Goal: Task Accomplishment & Management: Use online tool/utility

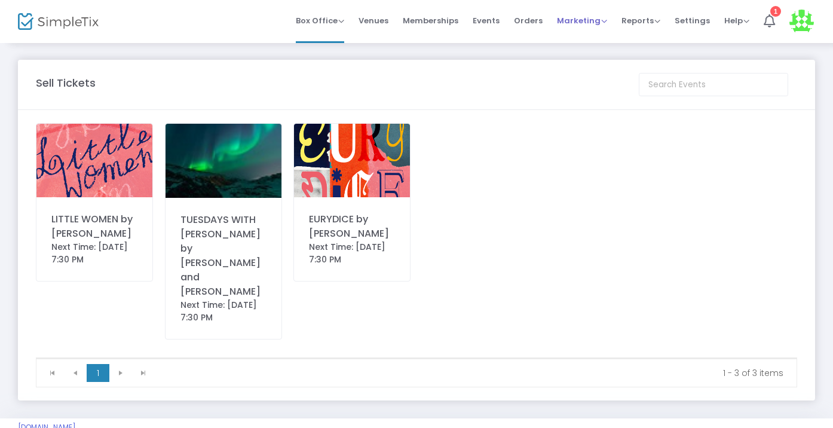
click at [595, 22] on span "Marketing" at bounding box center [582, 20] width 50 height 11
click at [597, 39] on li "Promo Codes" at bounding box center [605, 40] width 96 height 23
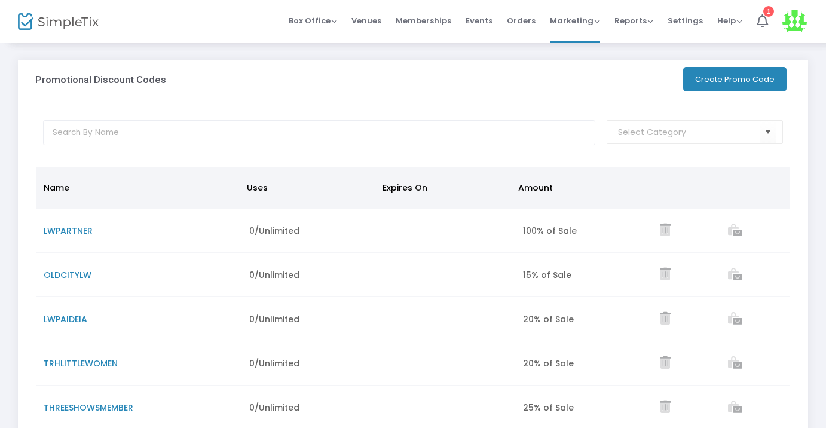
click at [722, 69] on button "Create Promo Code" at bounding box center [734, 79] width 103 height 25
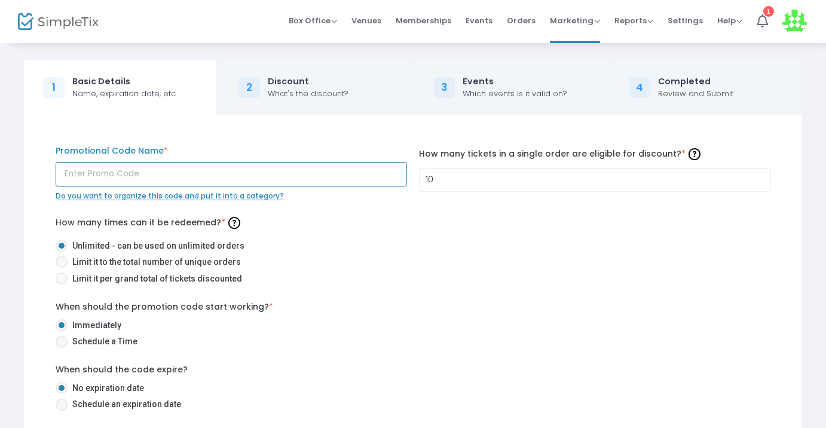
click at [268, 168] on input "text" at bounding box center [232, 174] width 352 height 25
type input "K"
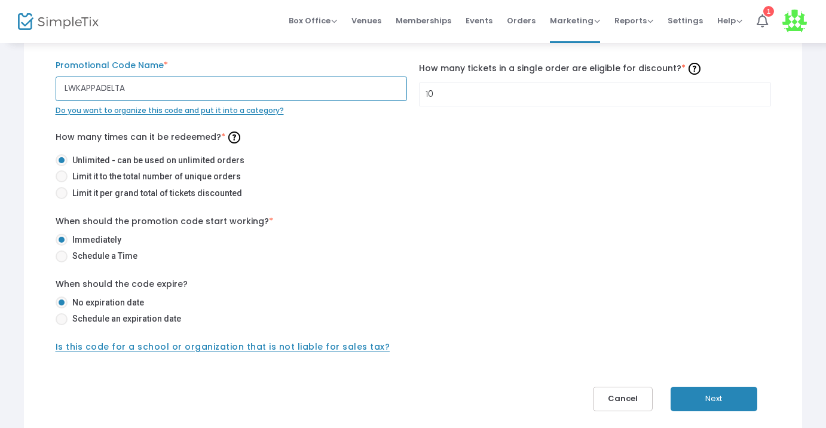
type input "LWKAPPADELTA"
click at [215, 195] on span "Limit it per grand total of tickets discounted" at bounding box center [155, 193] width 175 height 13
click at [62, 199] on input "Limit it per grand total of tickets discounted" at bounding box center [61, 199] width 1 height 1
radio input "true"
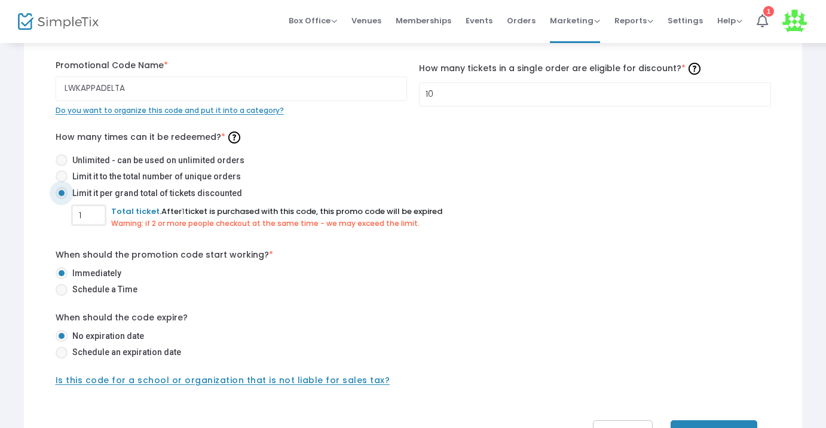
click at [83, 212] on input "1" at bounding box center [89, 215] width 32 height 23
type input "2"
click at [166, 243] on div "LWKAPPADELTA Promotional Code Name * Do you want to organize this code and put …" at bounding box center [414, 223] width 734 height 328
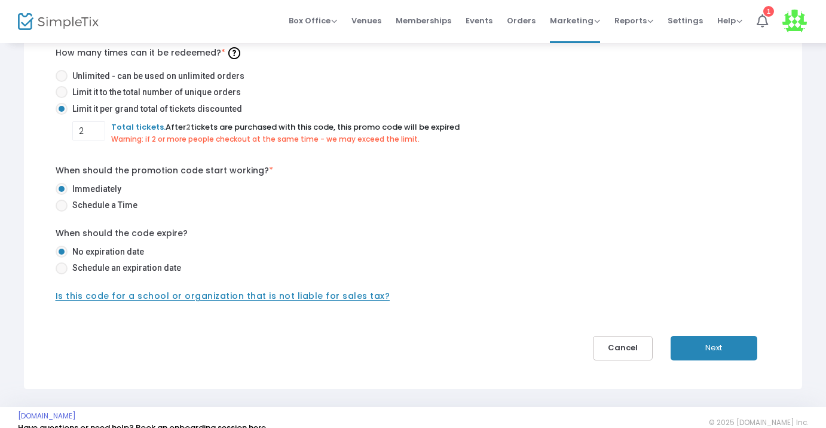
scroll to position [170, 0]
click at [724, 348] on button "Next" at bounding box center [714, 347] width 87 height 25
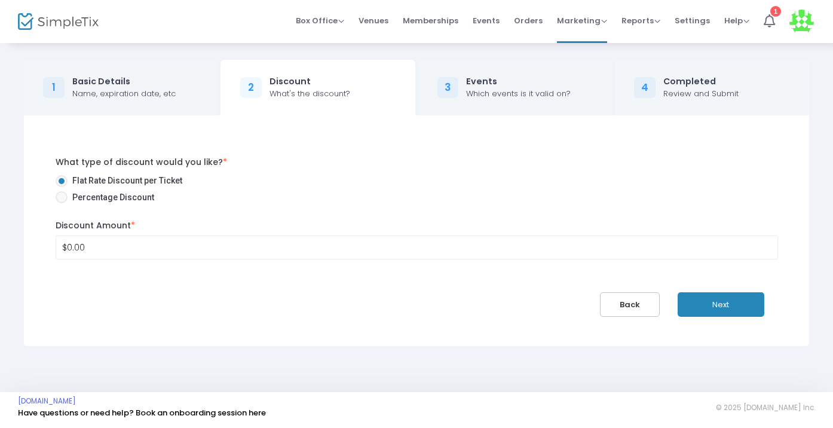
click at [115, 205] on mat-radio-button "Percentage Discount" at bounding box center [417, 199] width 723 height 17
click at [115, 200] on span "Percentage Discount" at bounding box center [111, 197] width 87 height 13
click at [62, 203] on input "Percentage Discount" at bounding box center [61, 203] width 1 height 1
radio input "true"
click at [108, 243] on input "0" at bounding box center [417, 247] width 722 height 23
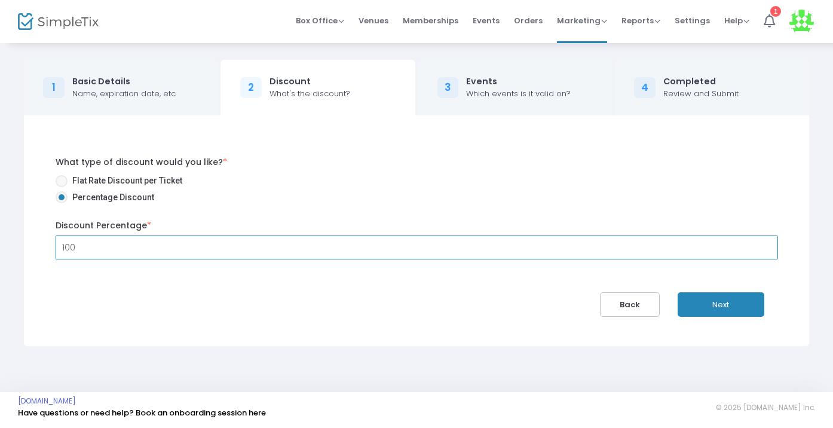
type input "100.00%"
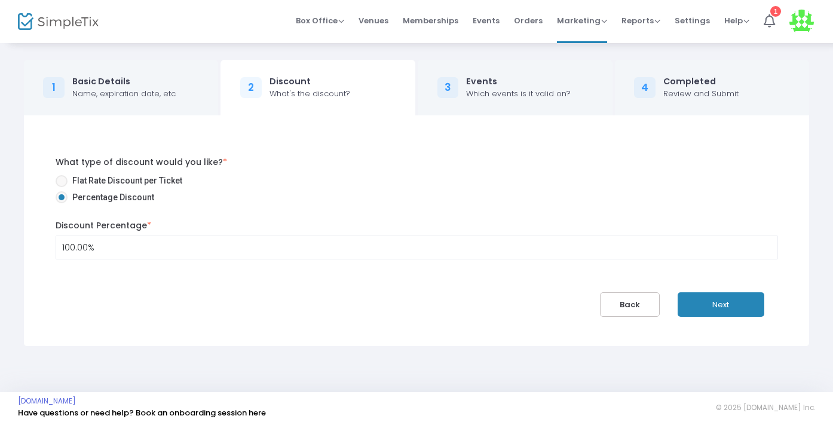
click at [238, 330] on div "What type of discount would you like? * Flat Rate Discount per Ticket Percentag…" at bounding box center [417, 230] width 798 height 231
click at [741, 297] on button "Next" at bounding box center [721, 304] width 87 height 25
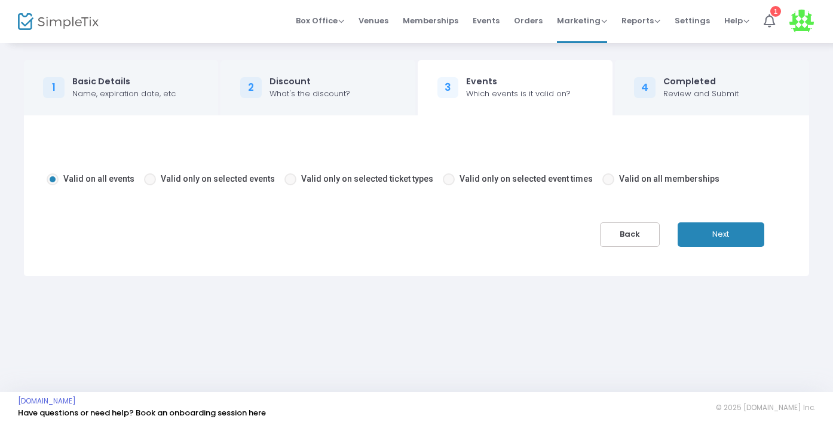
click at [228, 178] on span "Valid only on selected events" at bounding box center [218, 179] width 114 height 10
click at [150, 185] on input "Valid only on selected events" at bounding box center [149, 185] width 1 height 1
radio input "true"
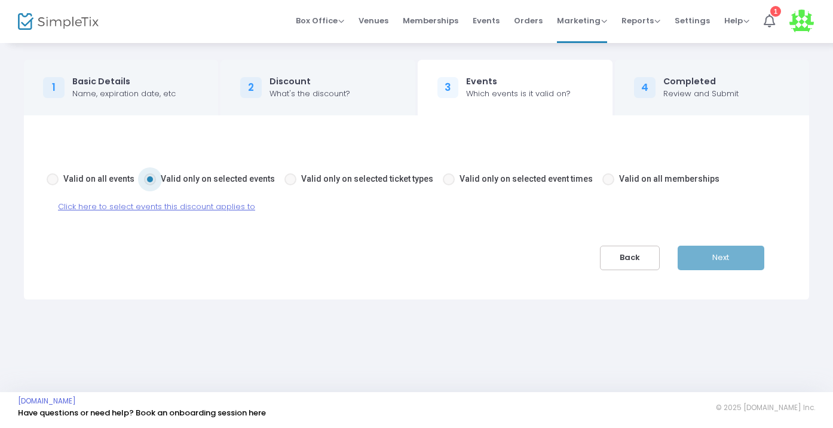
click at [305, 178] on span "Valid only on selected ticket types" at bounding box center [367, 179] width 132 height 10
click at [291, 185] on input "Valid only on selected ticket types" at bounding box center [290, 185] width 1 height 1
radio input "true"
click at [261, 208] on span "Click here to select ticket types this discount applies to" at bounding box center [165, 206] width 215 height 11
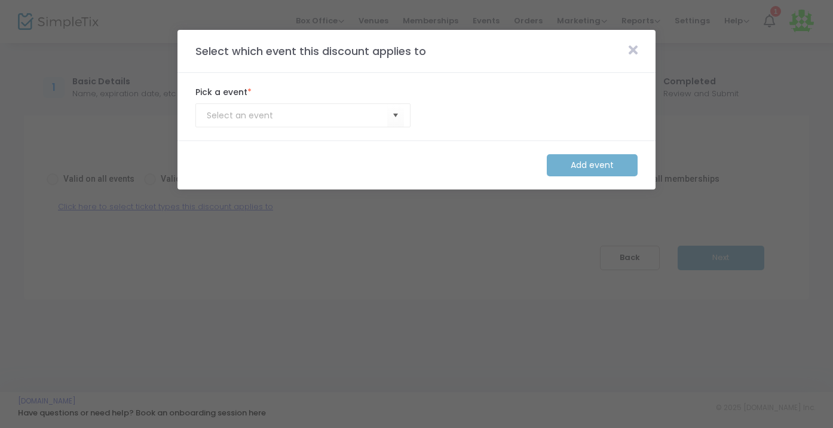
click at [335, 117] on body "Processing... please wait Box Office Sell Tickets Bookings Sell Season Pass Ven…" at bounding box center [416, 214] width 833 height 428
click at [415, 117] on div "Pick a event *" at bounding box center [303, 106] width 227 height 41
click at [404, 117] on span "Select" at bounding box center [396, 116] width 20 height 20
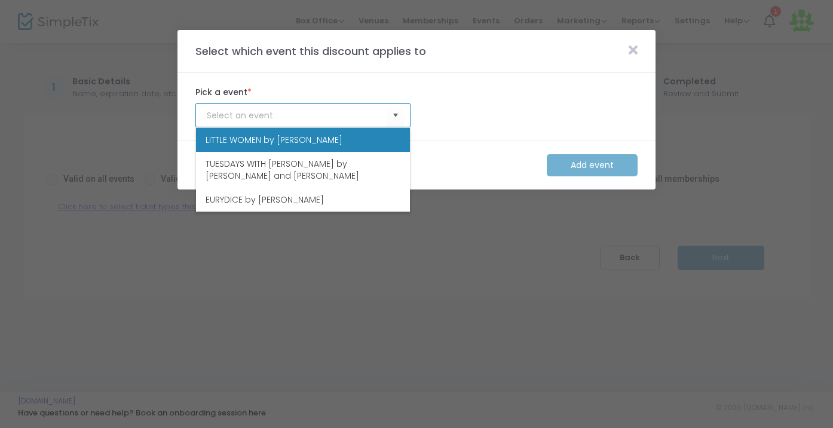
click at [371, 141] on li "LITTLE WOMEN by [PERSON_NAME]" at bounding box center [303, 140] width 214 height 24
type input "LITTLE WOMEN by [PERSON_NAME]"
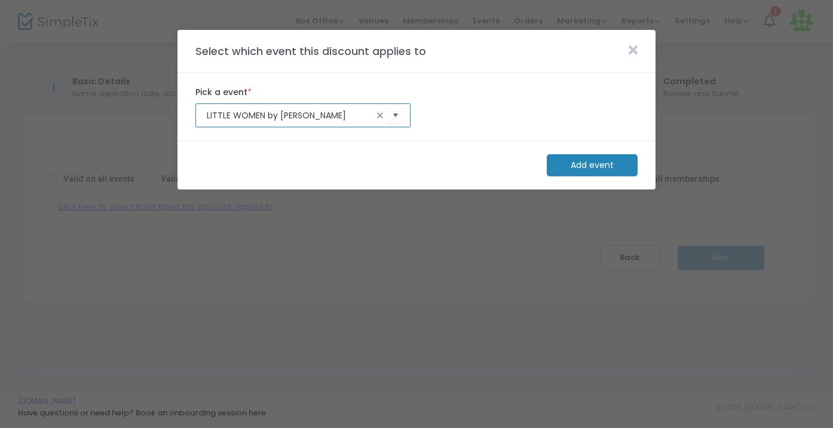
click at [588, 164] on m-button "Add event" at bounding box center [592, 165] width 91 height 22
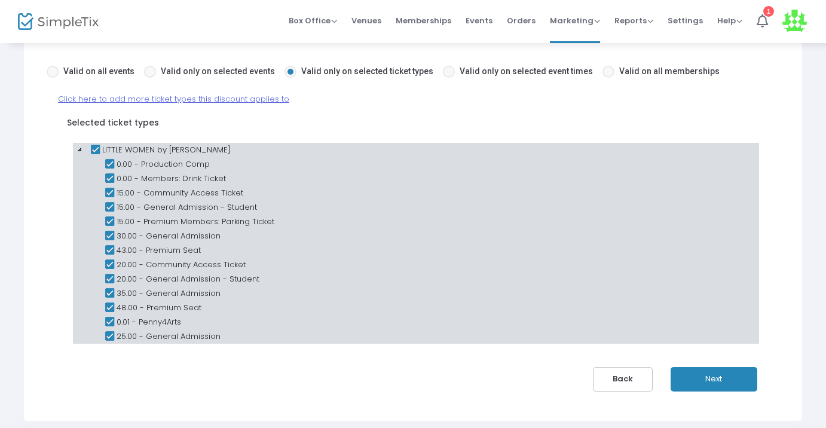
scroll to position [109, 0]
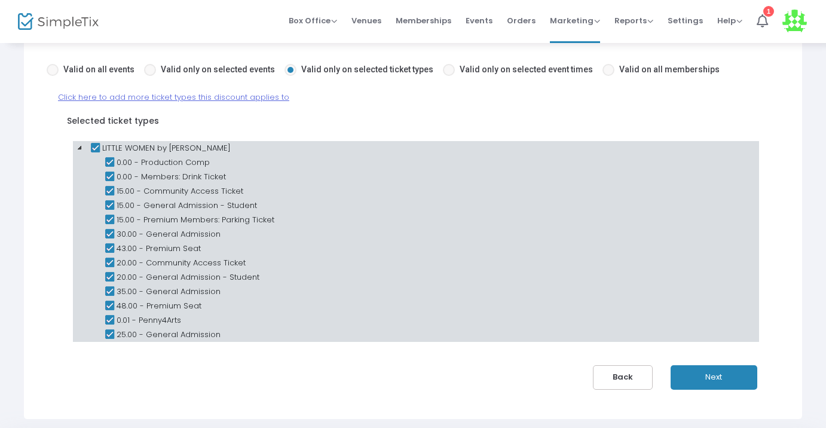
click at [96, 145] on icon at bounding box center [95, 148] width 14 height 14
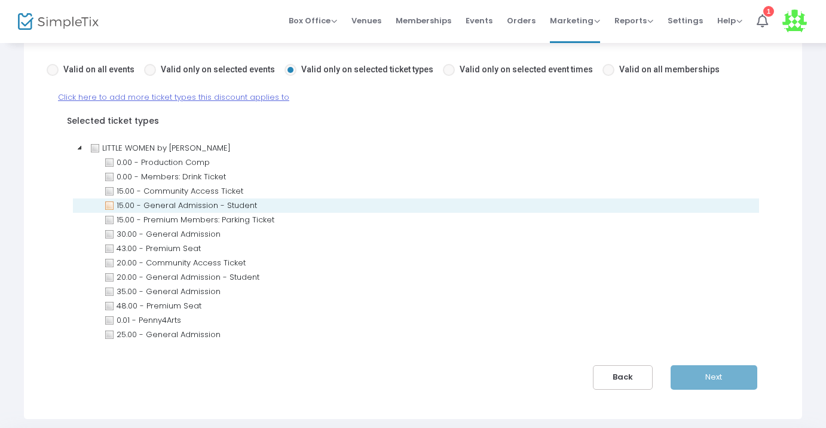
click at [111, 203] on icon at bounding box center [109, 205] width 14 height 14
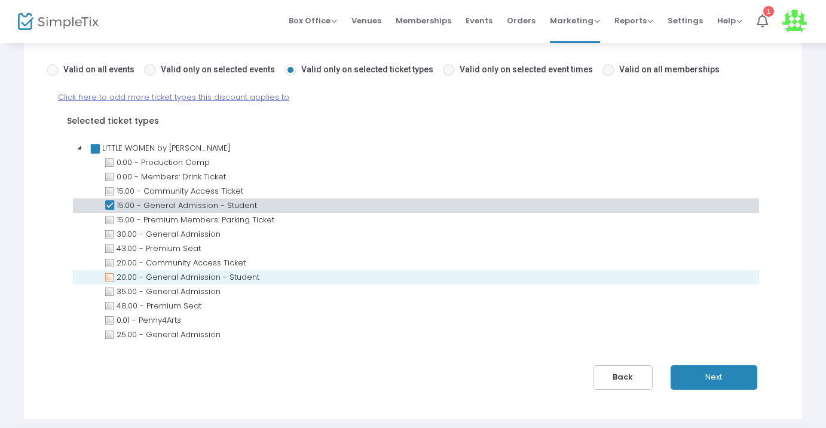
click at [109, 280] on icon at bounding box center [109, 277] width 14 height 14
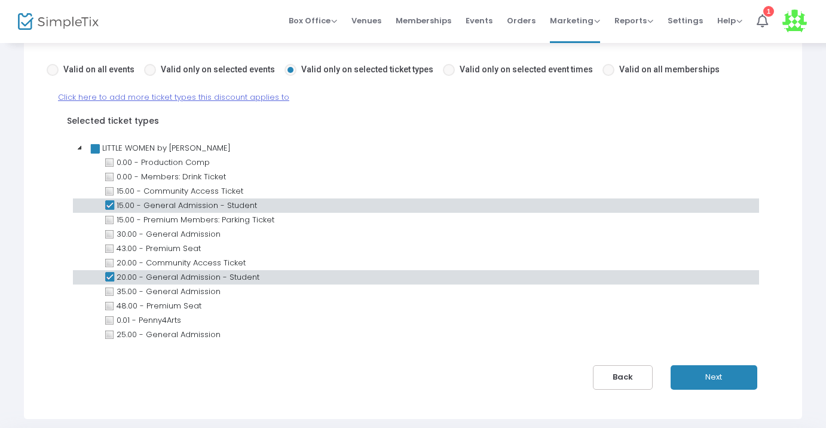
click at [702, 375] on button "Next" at bounding box center [714, 377] width 87 height 25
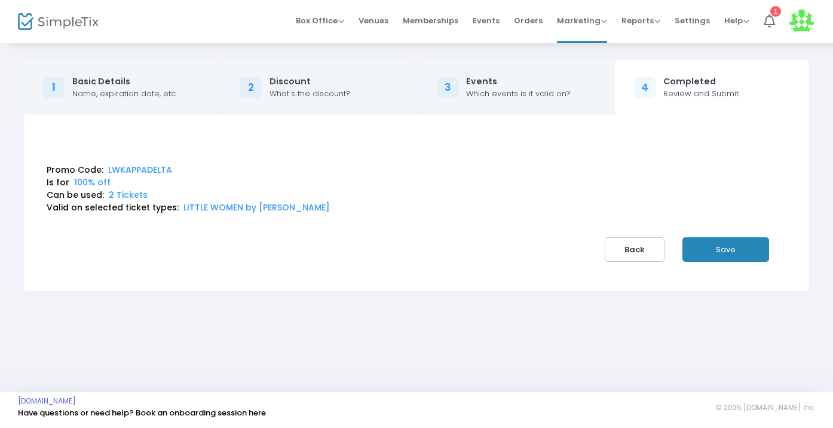
click at [729, 258] on button "Save" at bounding box center [726, 249] width 87 height 25
